Goal: Transaction & Acquisition: Download file/media

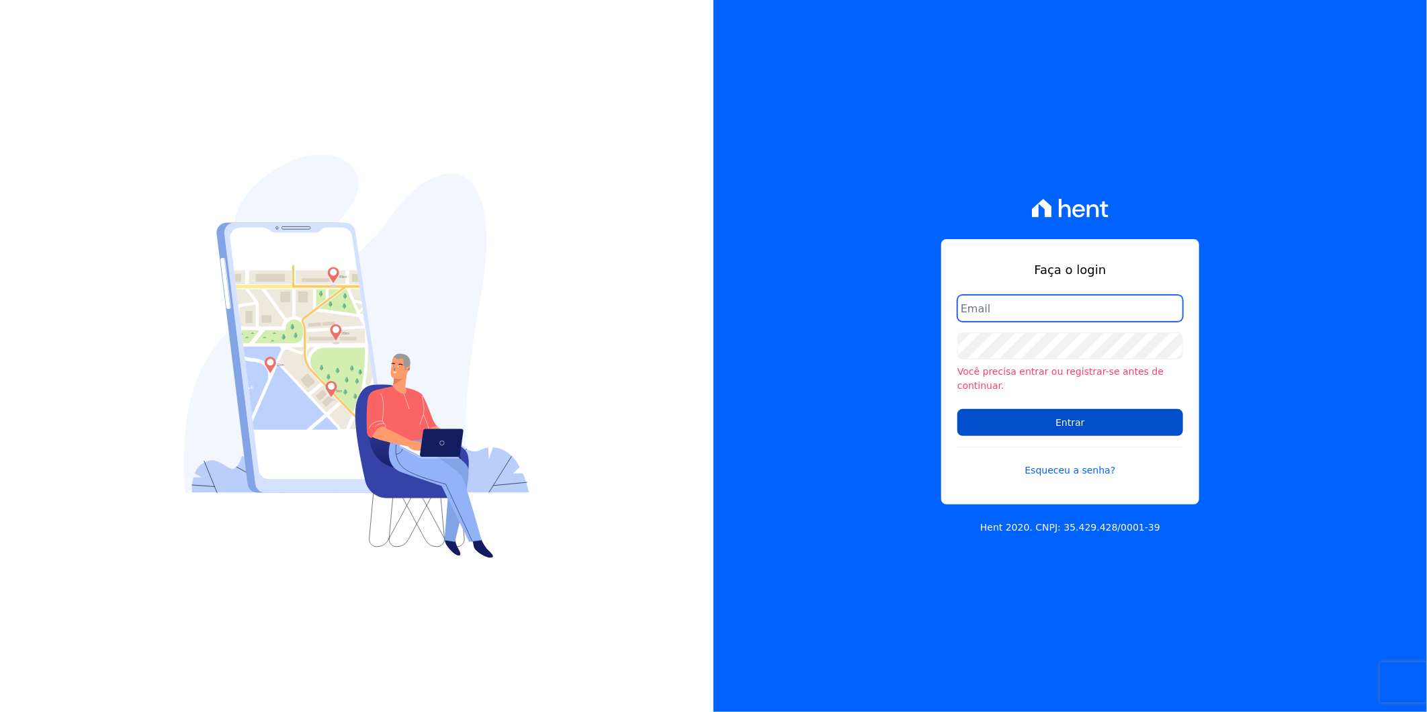
type input "artur@fontouraengenharia.com.br"
click at [1056, 426] on input "Entrar" at bounding box center [1071, 422] width 226 height 27
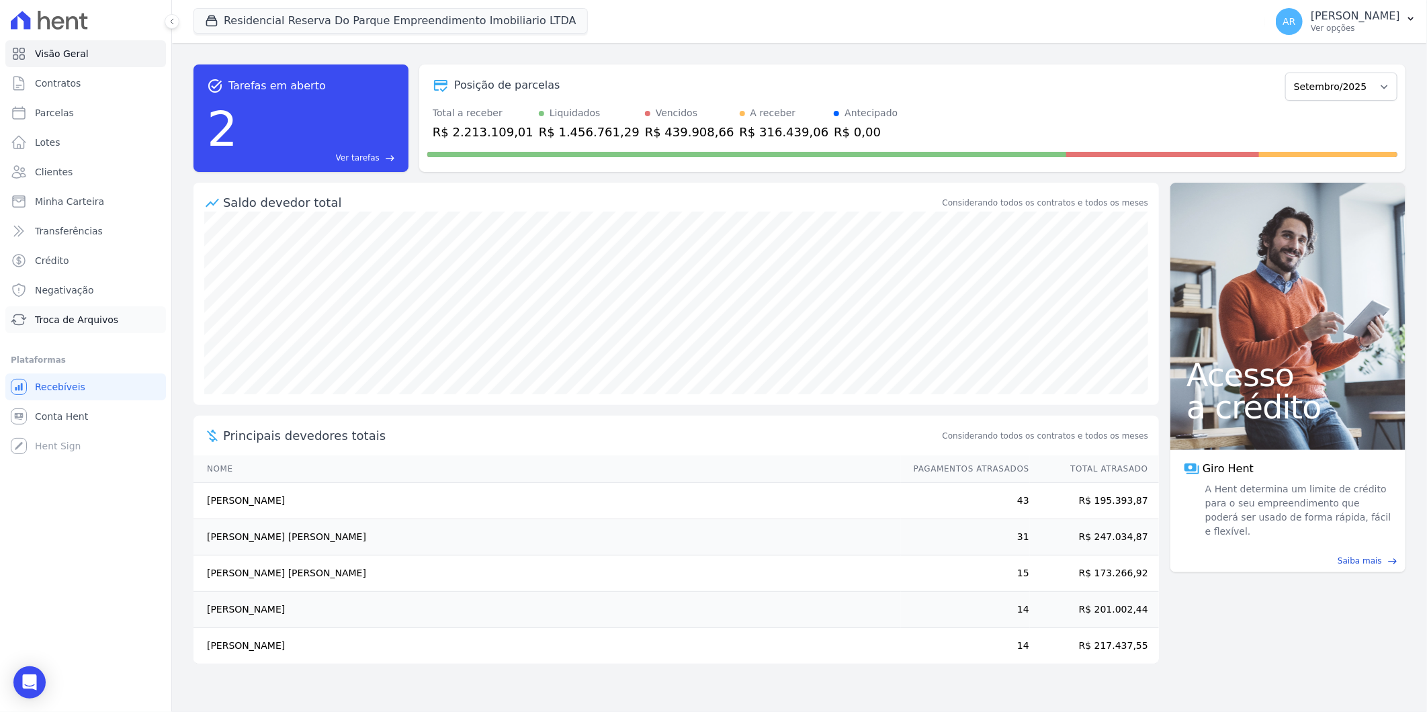
click at [66, 317] on span "Troca de Arquivos" at bounding box center [76, 319] width 83 height 13
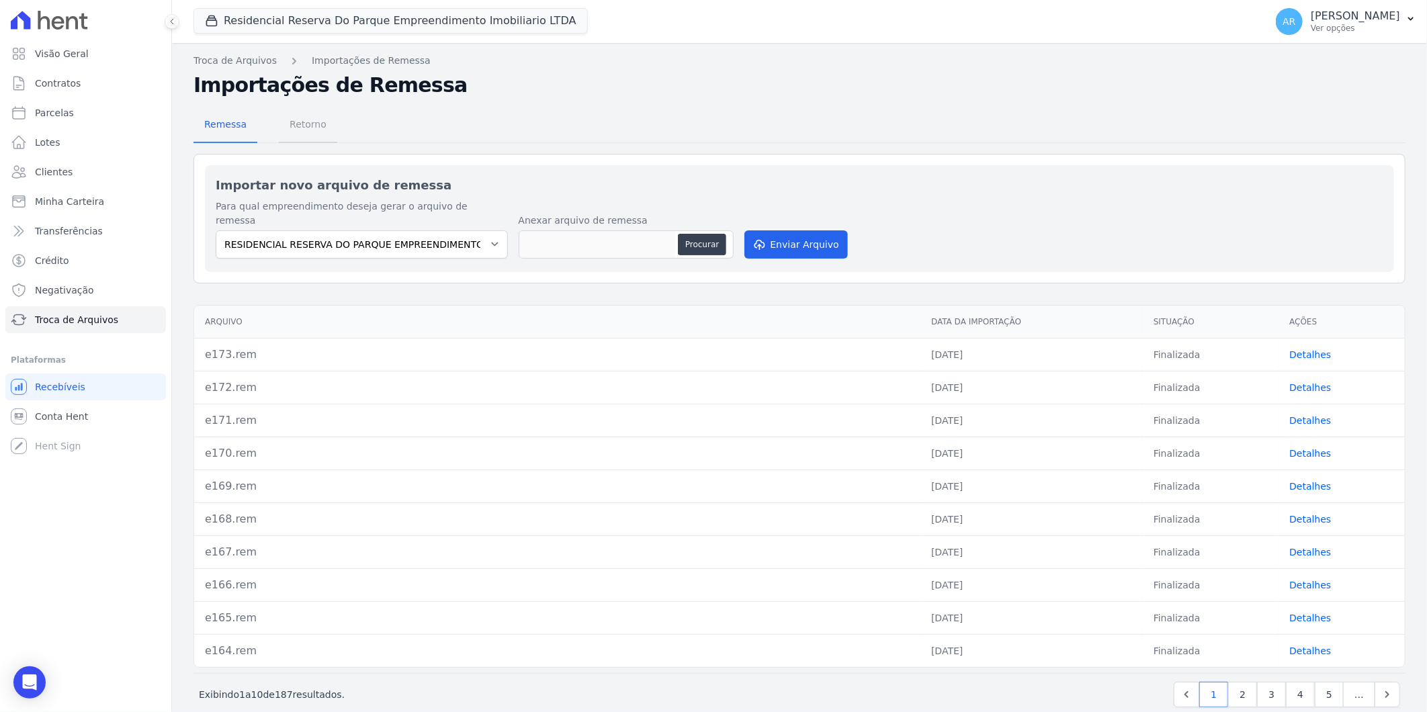
click at [299, 128] on span "Retorno" at bounding box center [308, 124] width 53 height 27
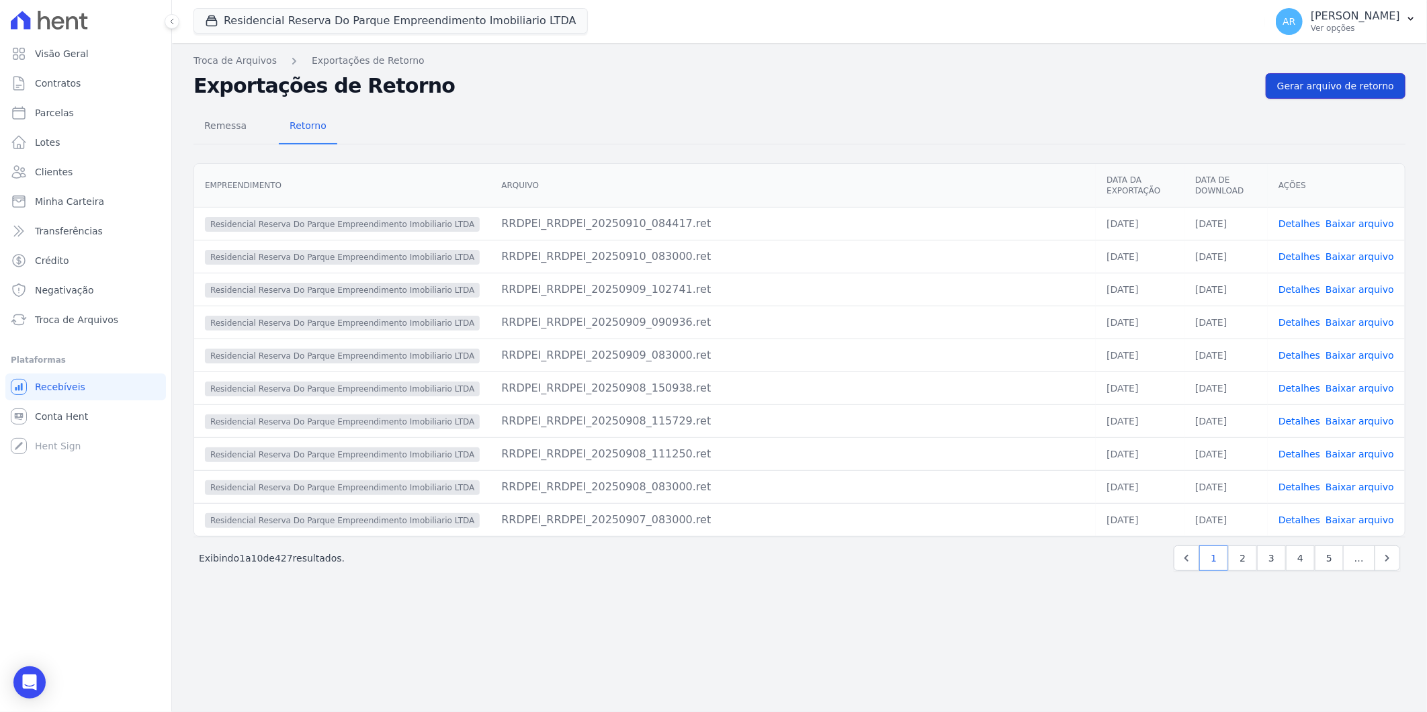
click at [1316, 81] on span "Gerar arquivo de retorno" at bounding box center [1335, 85] width 117 height 13
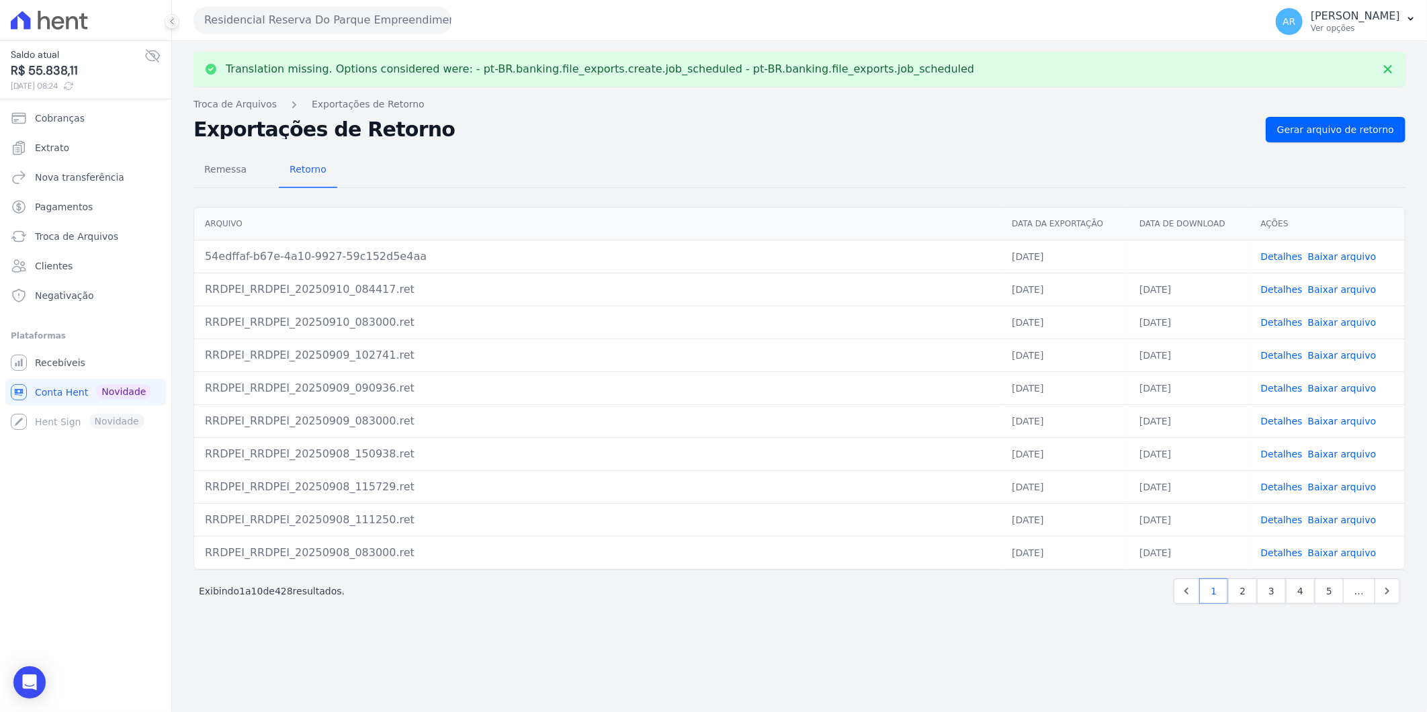
click at [1346, 258] on link "Baixar arquivo" at bounding box center [1342, 256] width 69 height 11
